Goal: Task Accomplishment & Management: Manage account settings

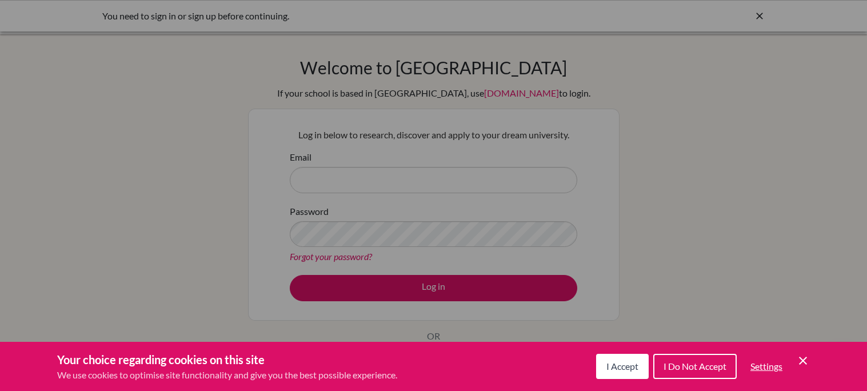
click at [744, 132] on div "Cookie Preferences" at bounding box center [433, 195] width 867 height 391
click at [622, 371] on button "I Accept" at bounding box center [622, 366] width 53 height 25
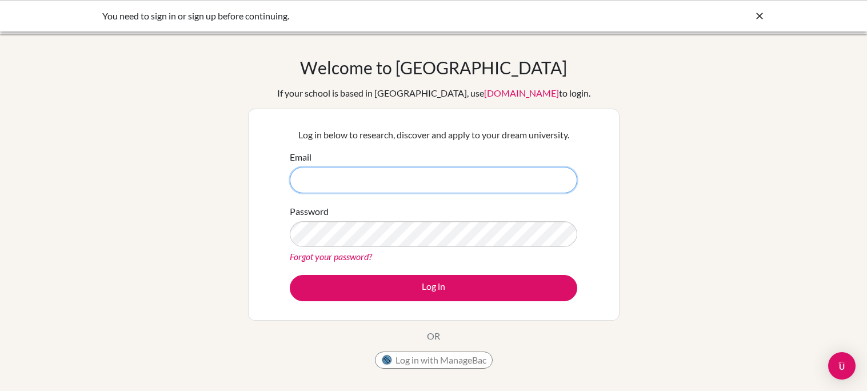
click at [396, 185] on input "Email" at bounding box center [434, 180] width 288 height 26
type input "[EMAIL_ADDRESS][DOMAIN_NAME]"
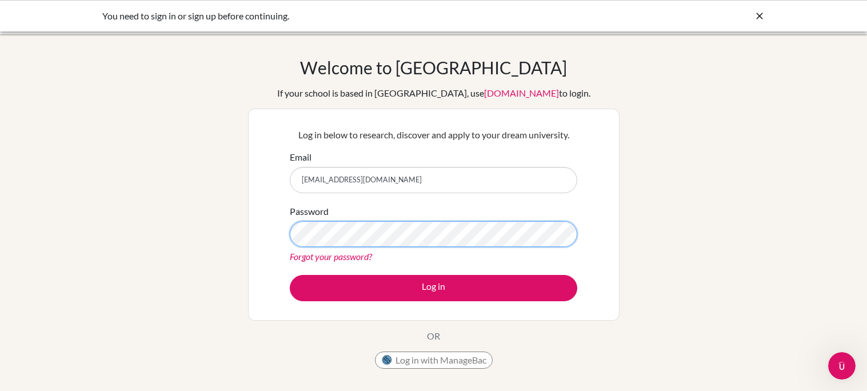
click at [290, 275] on button "Log in" at bounding box center [434, 288] width 288 height 26
click at [760, 15] on icon at bounding box center [759, 15] width 11 height 11
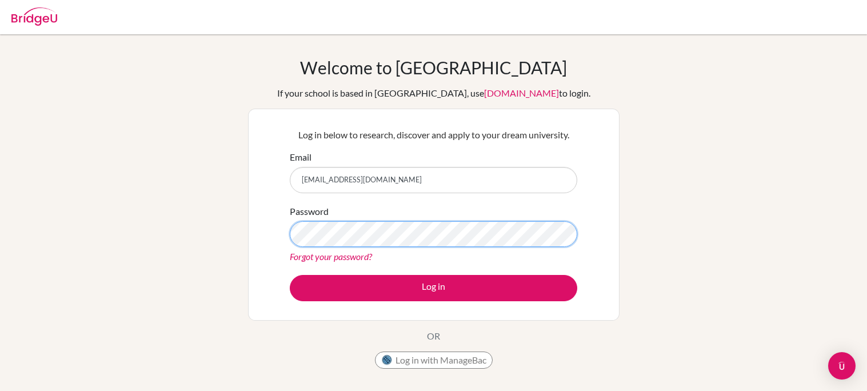
click at [290, 275] on button "Log in" at bounding box center [434, 288] width 288 height 26
